Goal: Information Seeking & Learning: Learn about a topic

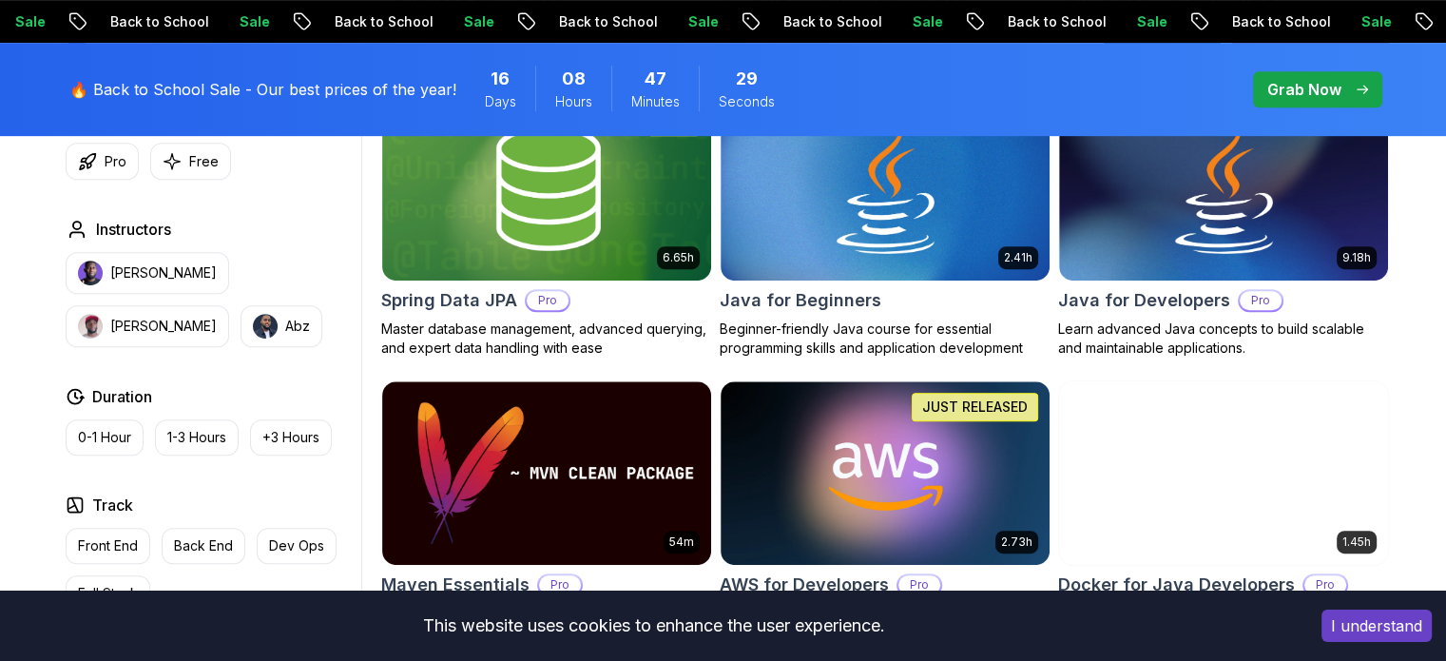
scroll to position [915, 0]
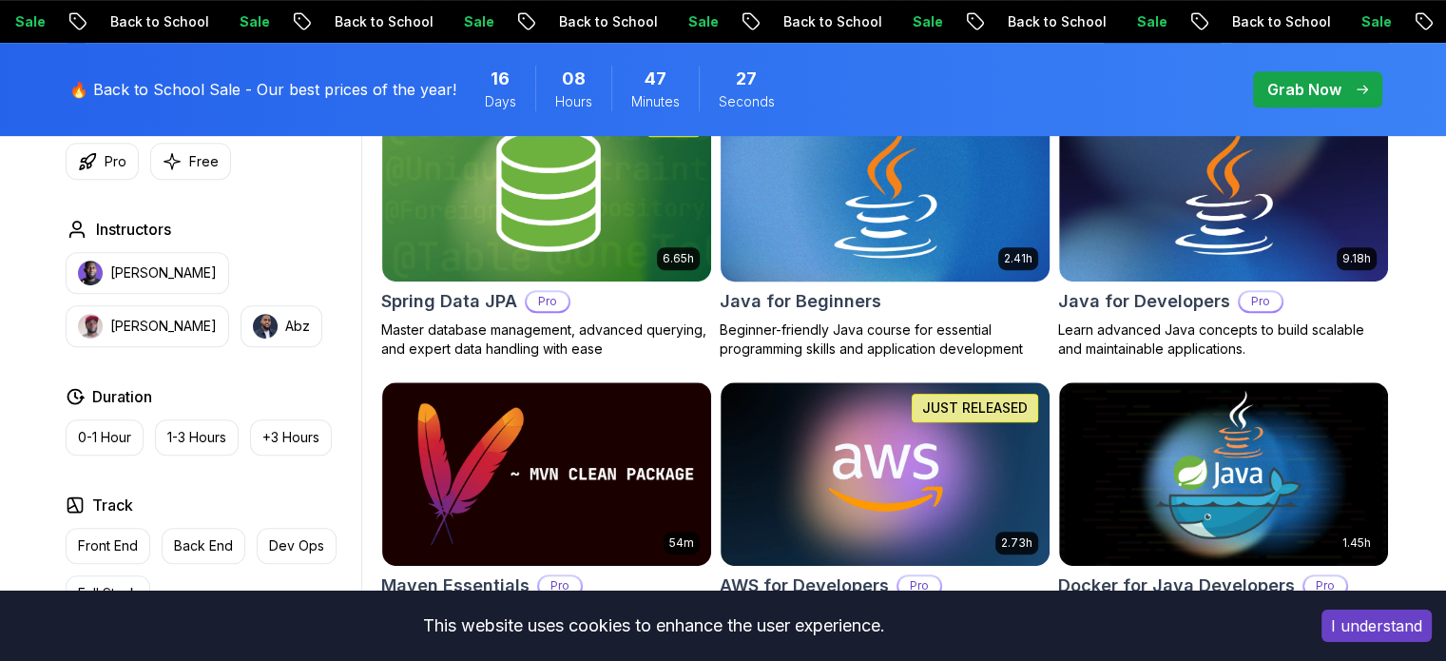
click at [894, 212] on img at bounding box center [884, 188] width 345 height 193
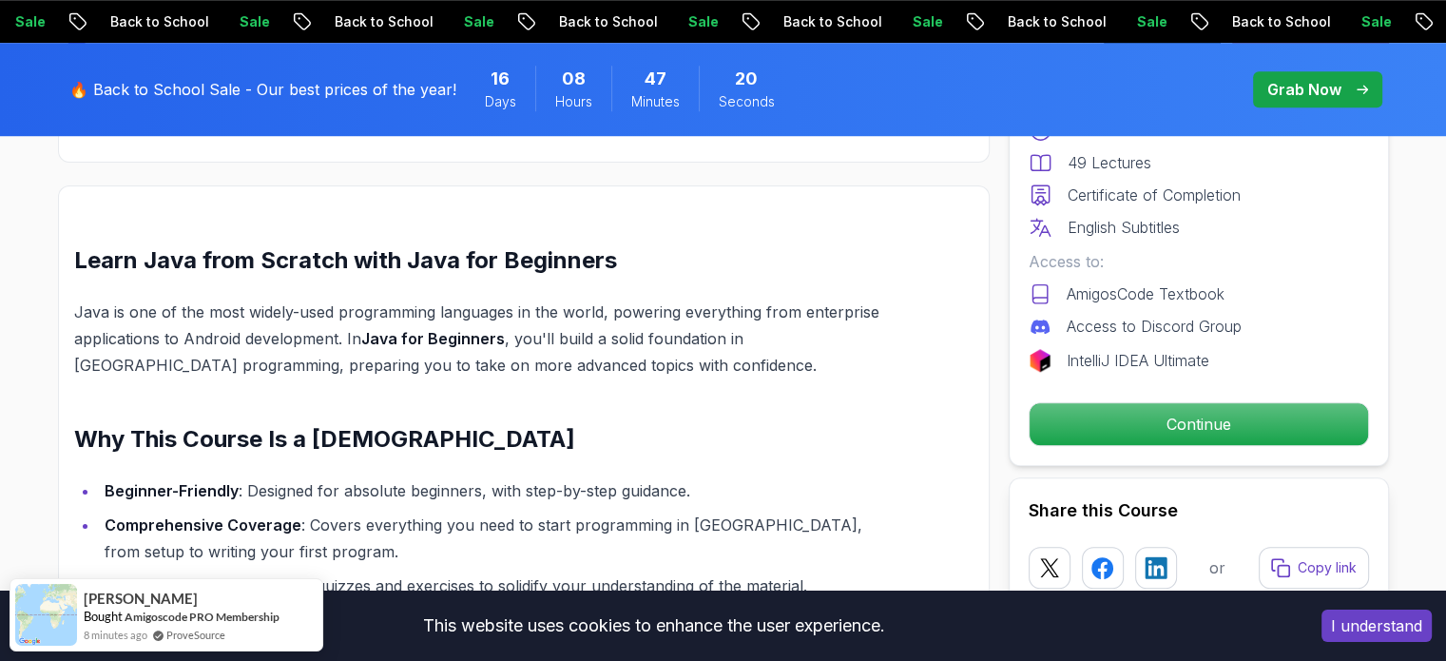
scroll to position [1495, 0]
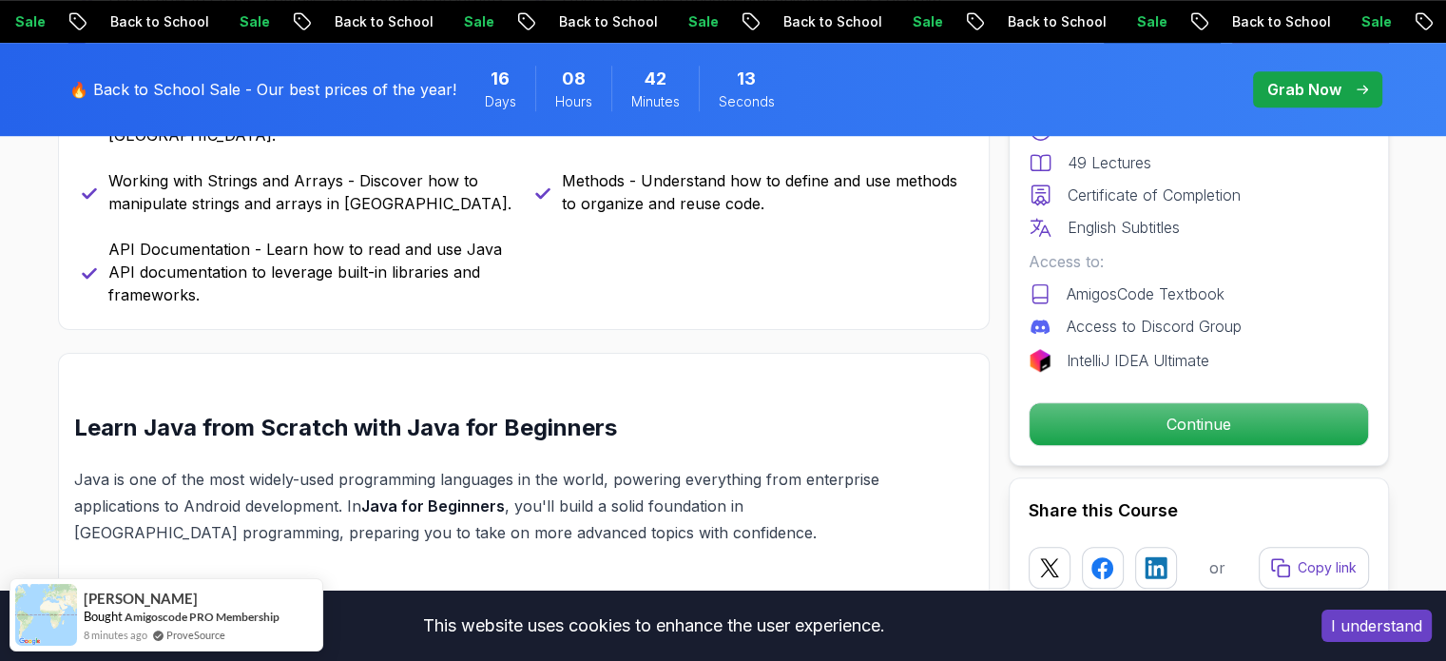
scroll to position [1322, 0]
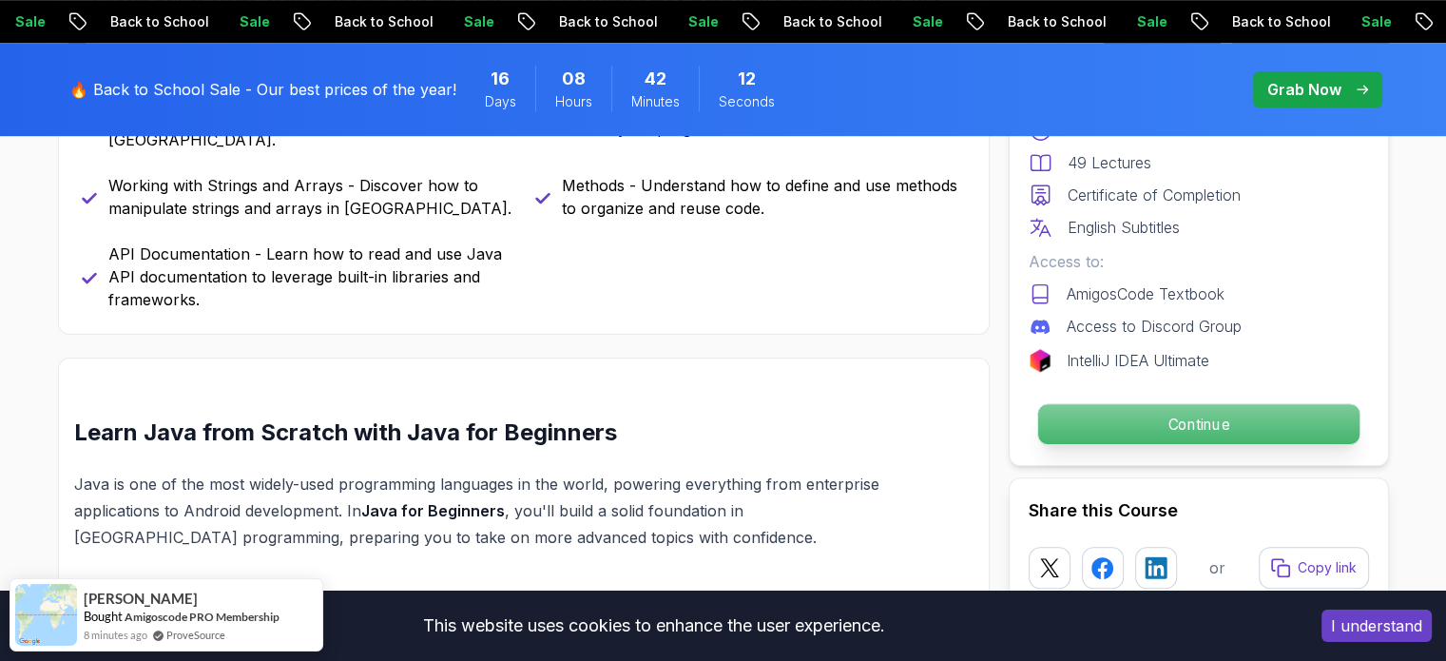
click at [1090, 406] on p "Continue" at bounding box center [1197, 424] width 321 height 40
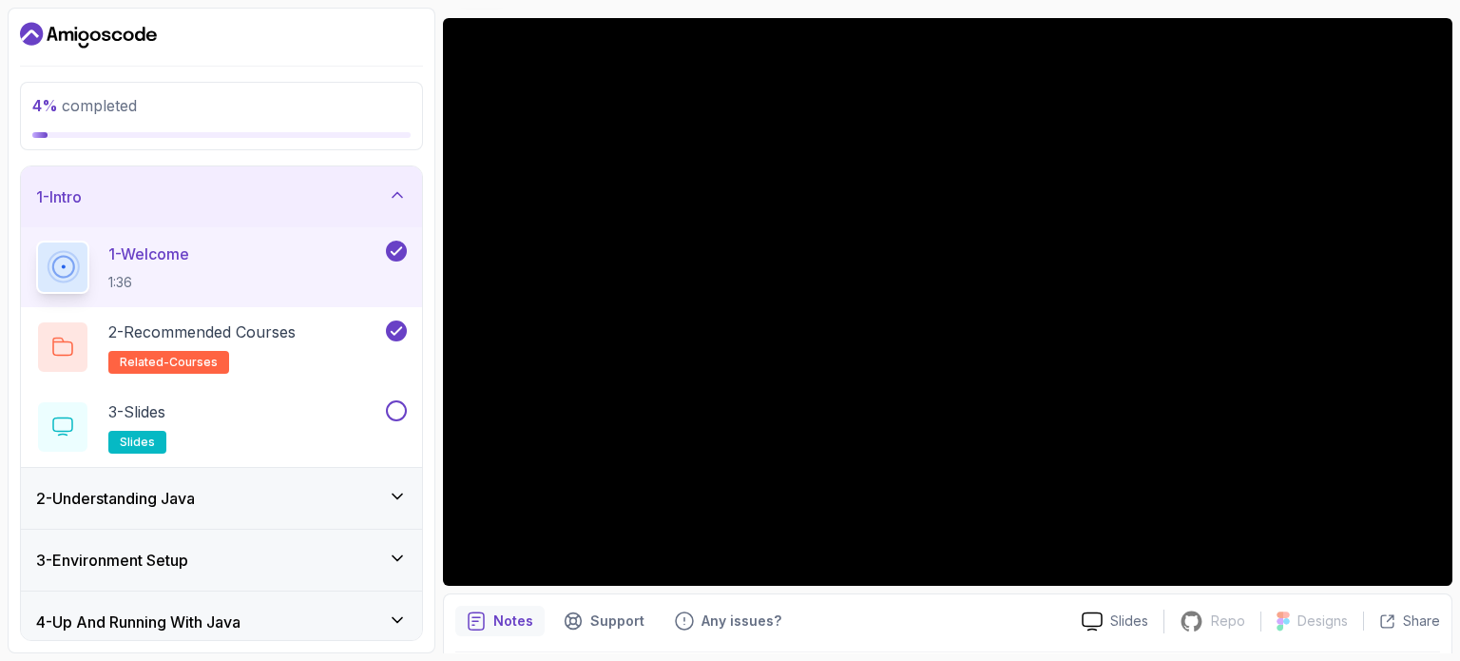
scroll to position [215, 0]
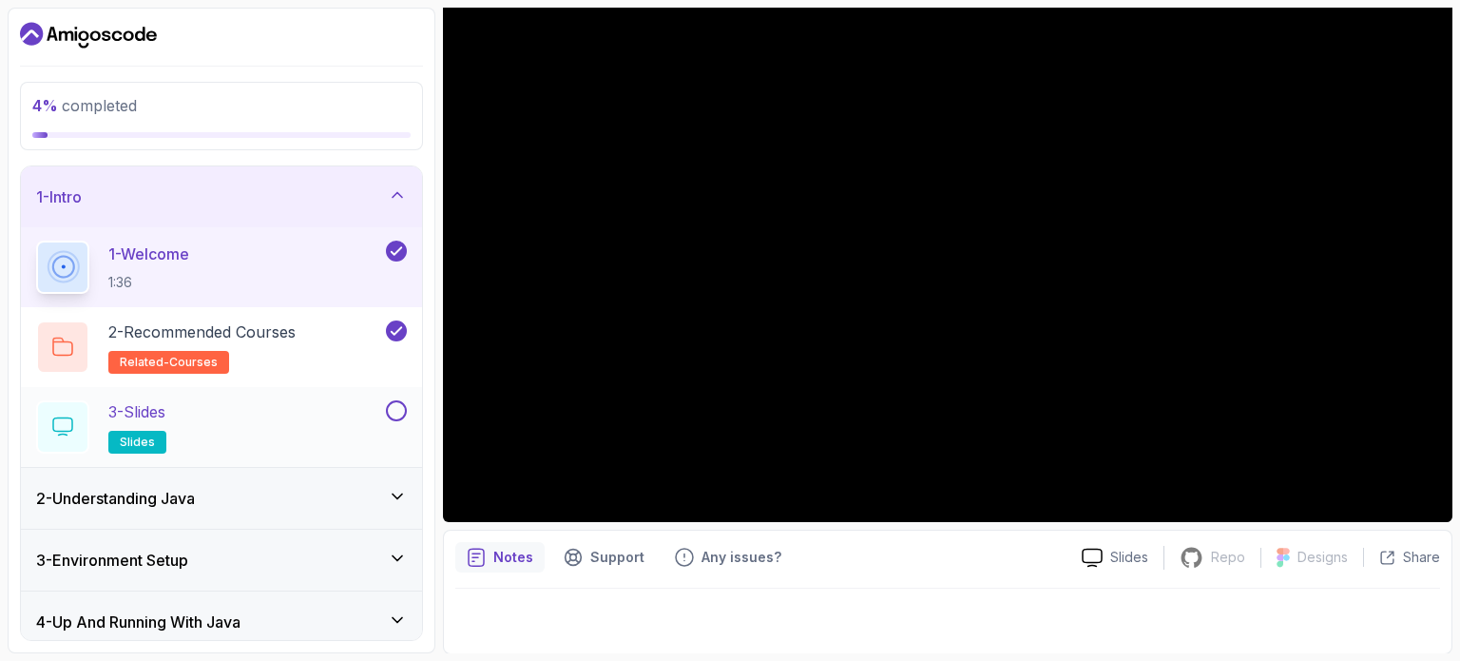
click at [281, 414] on div "3 - Slides slides" at bounding box center [209, 426] width 346 height 53
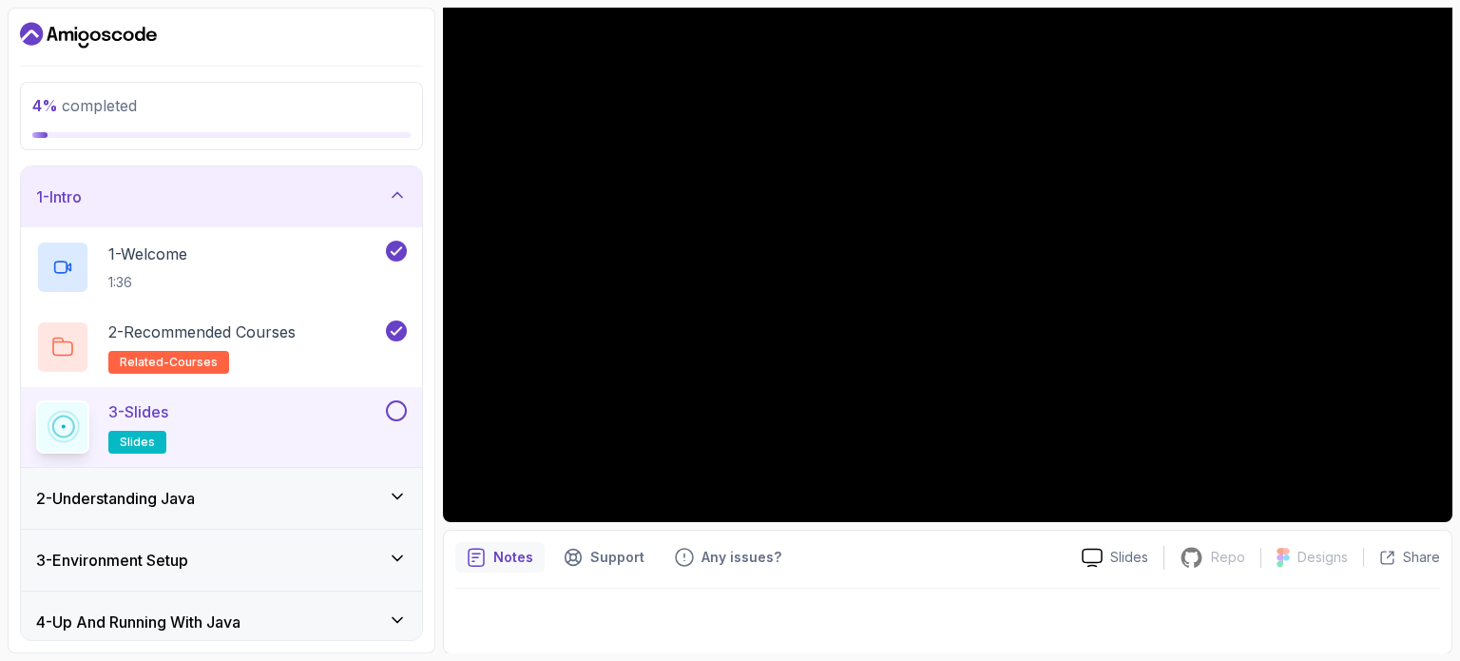
click at [389, 402] on button at bounding box center [396, 410] width 21 height 21
click at [407, 490] on icon at bounding box center [397, 496] width 19 height 19
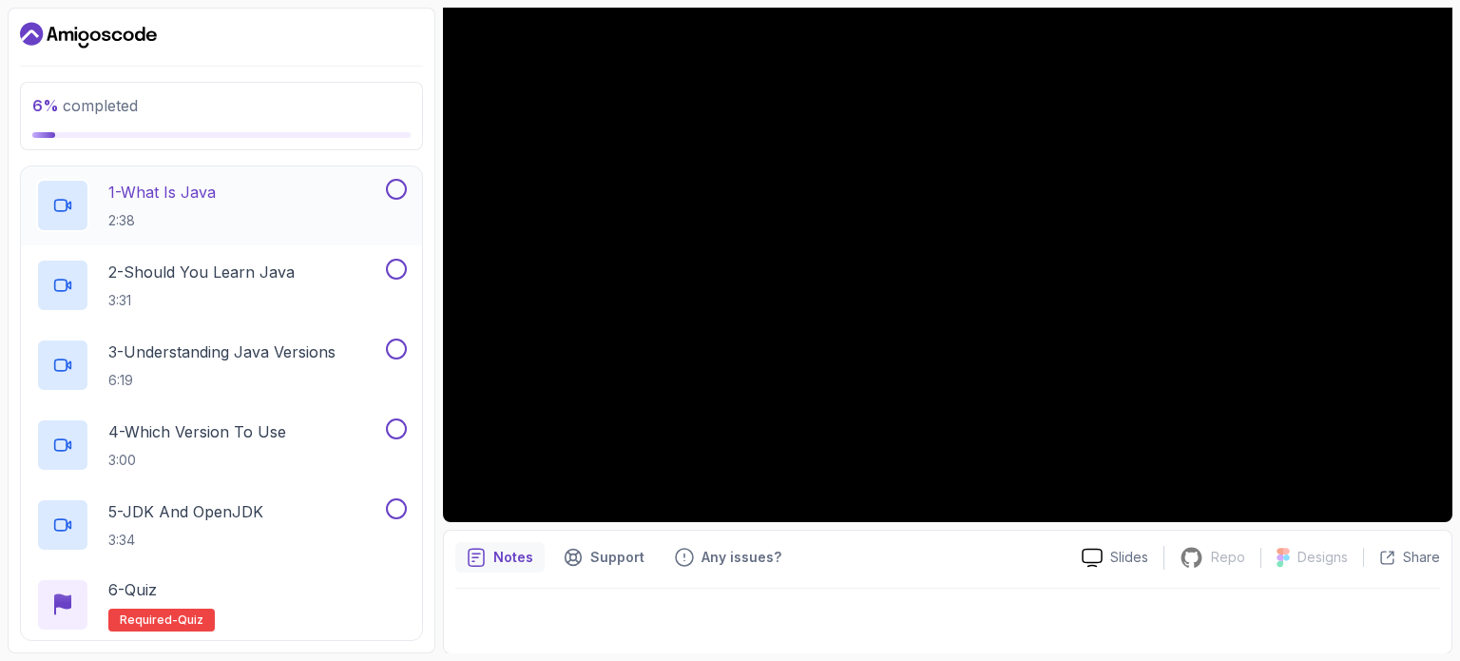
scroll to position [122, 0]
click at [222, 205] on div "1 - What Is Java 2:38" at bounding box center [209, 207] width 346 height 53
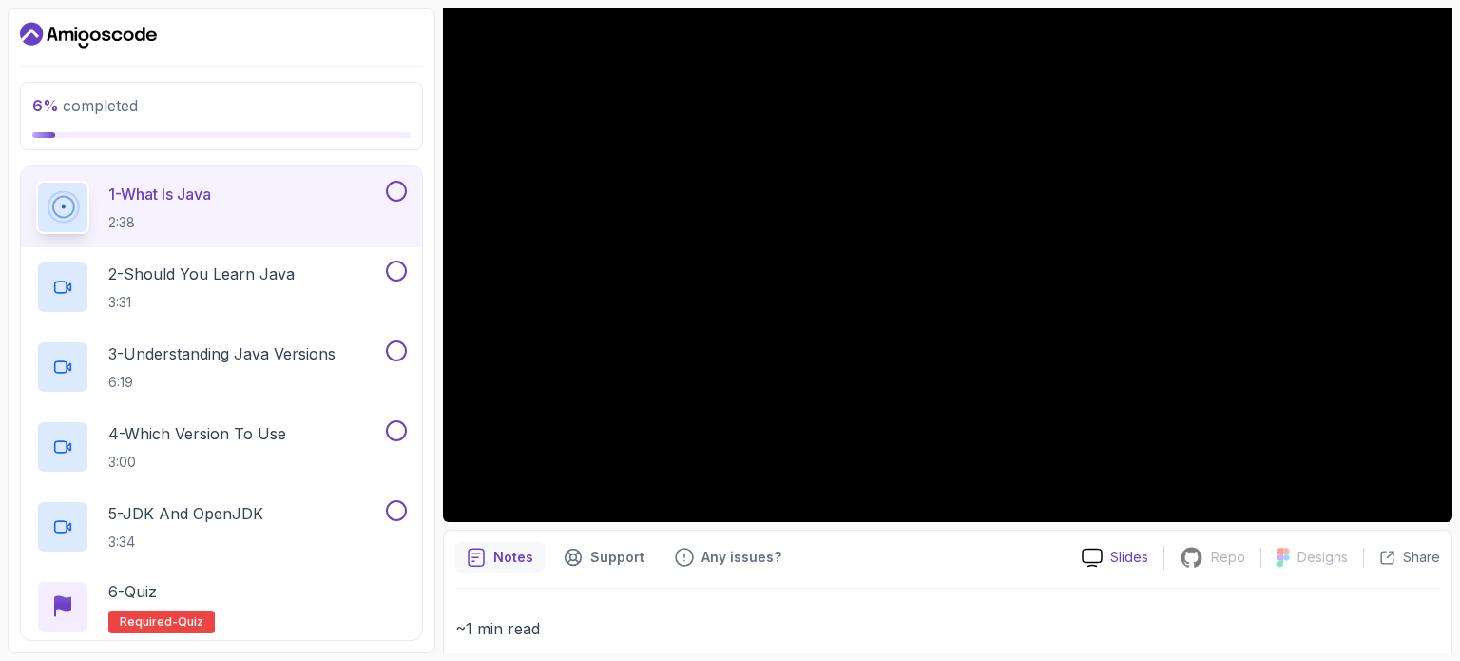
click at [1107, 551] on div "Slides" at bounding box center [1115, 558] width 97 height 20
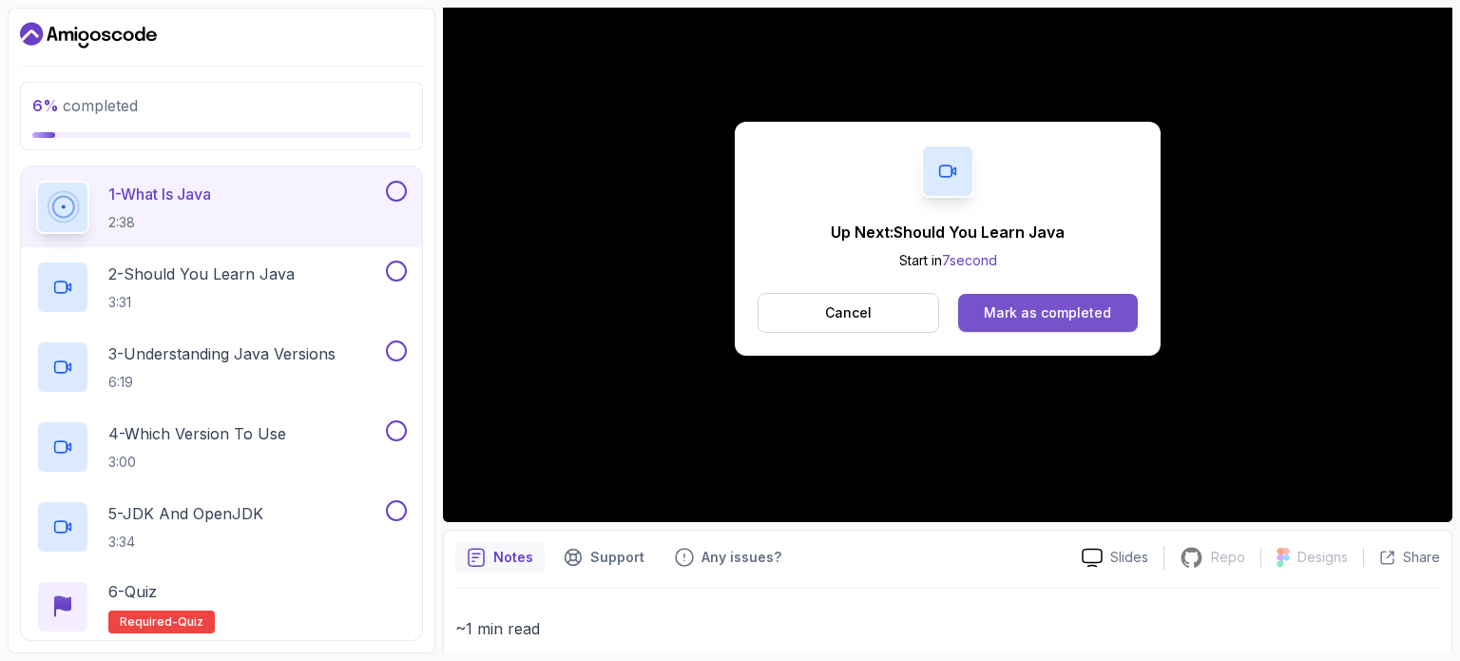
click at [1010, 315] on div "Mark as completed" at bounding box center [1047, 312] width 127 height 19
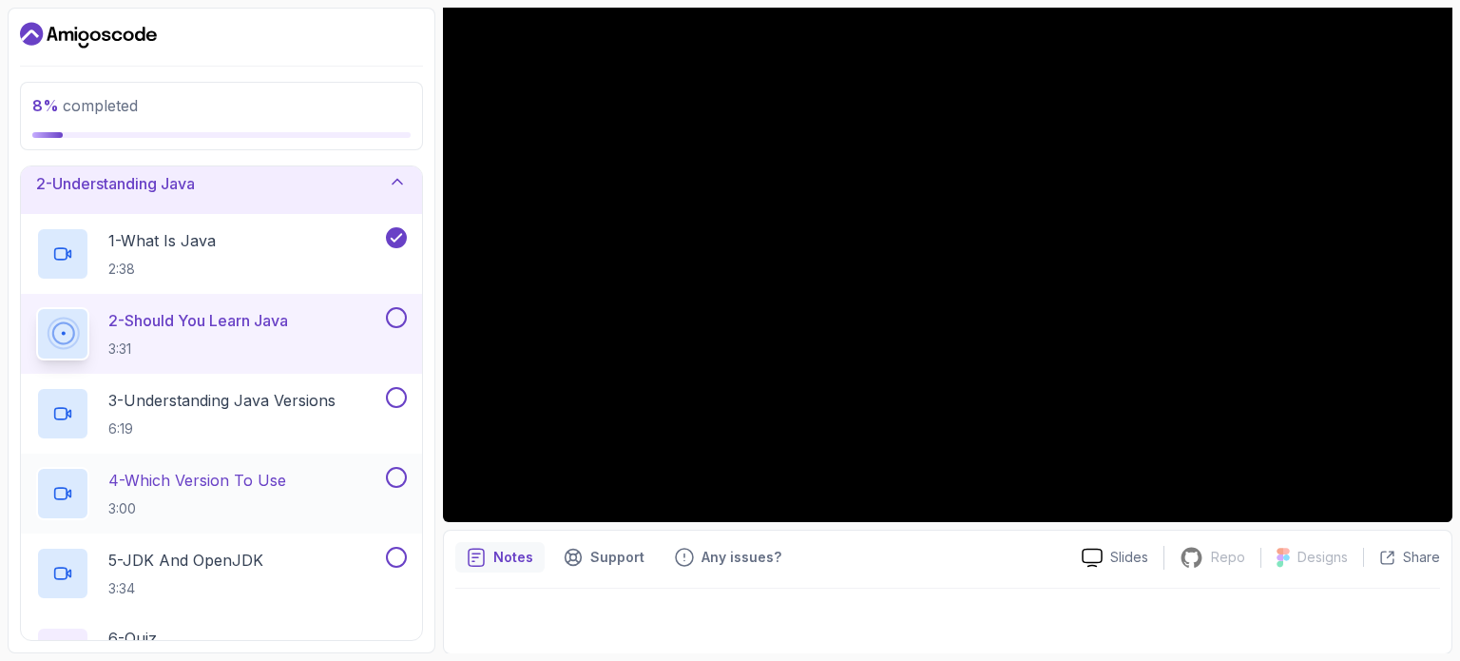
scroll to position [38, 0]
